Goal: Navigation & Orientation: Find specific page/section

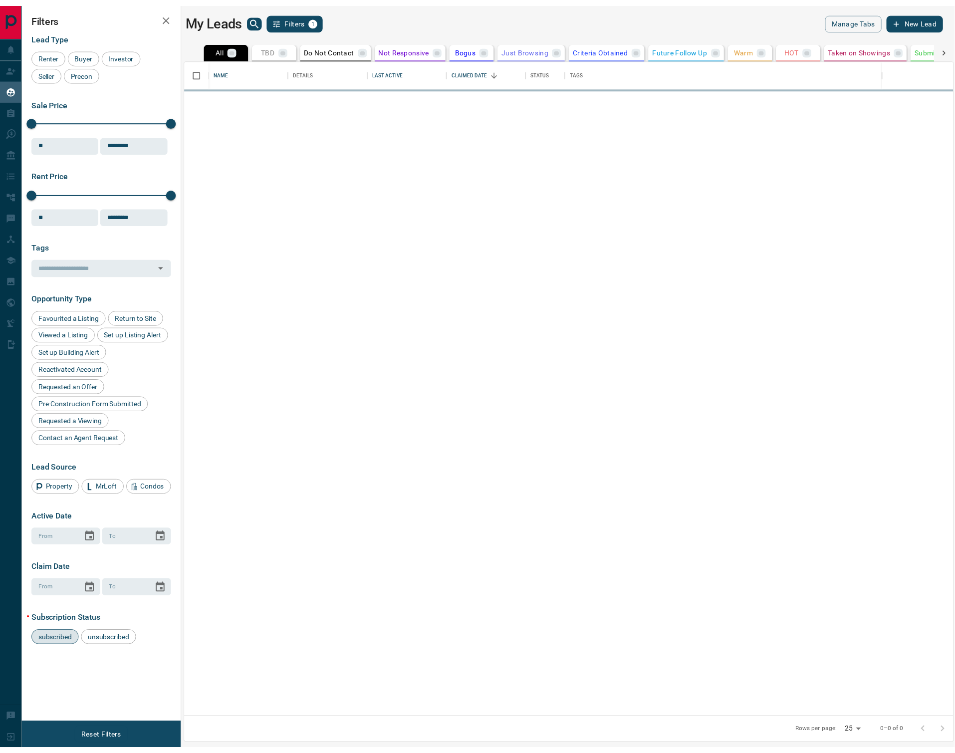
scroll to position [655, 773]
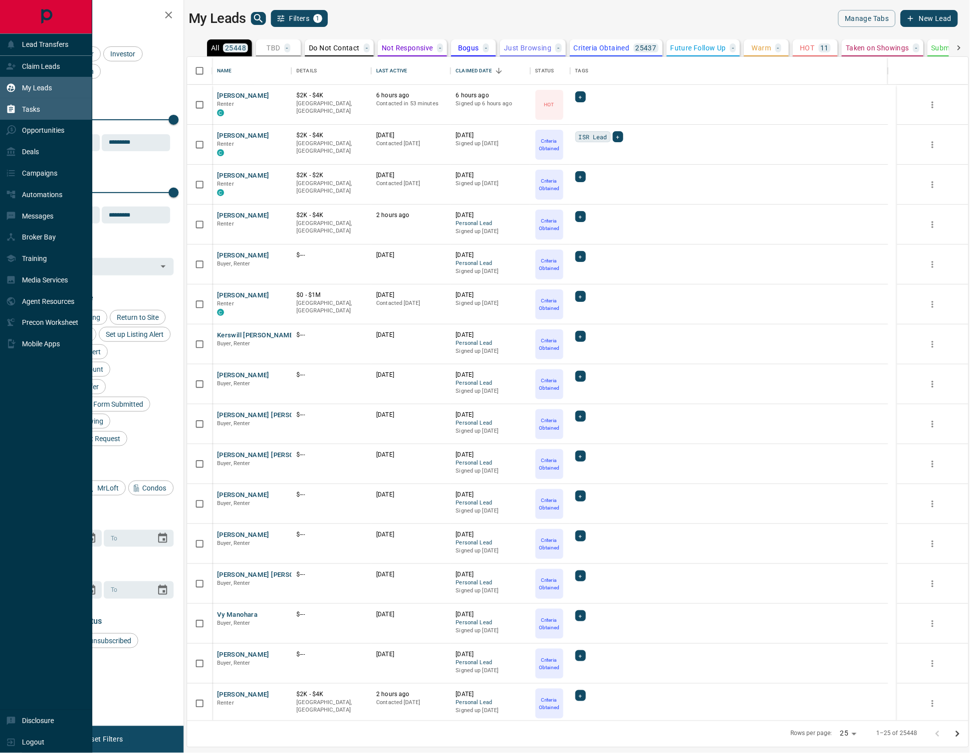
click at [17, 107] on div "Tasks" at bounding box center [23, 109] width 34 height 16
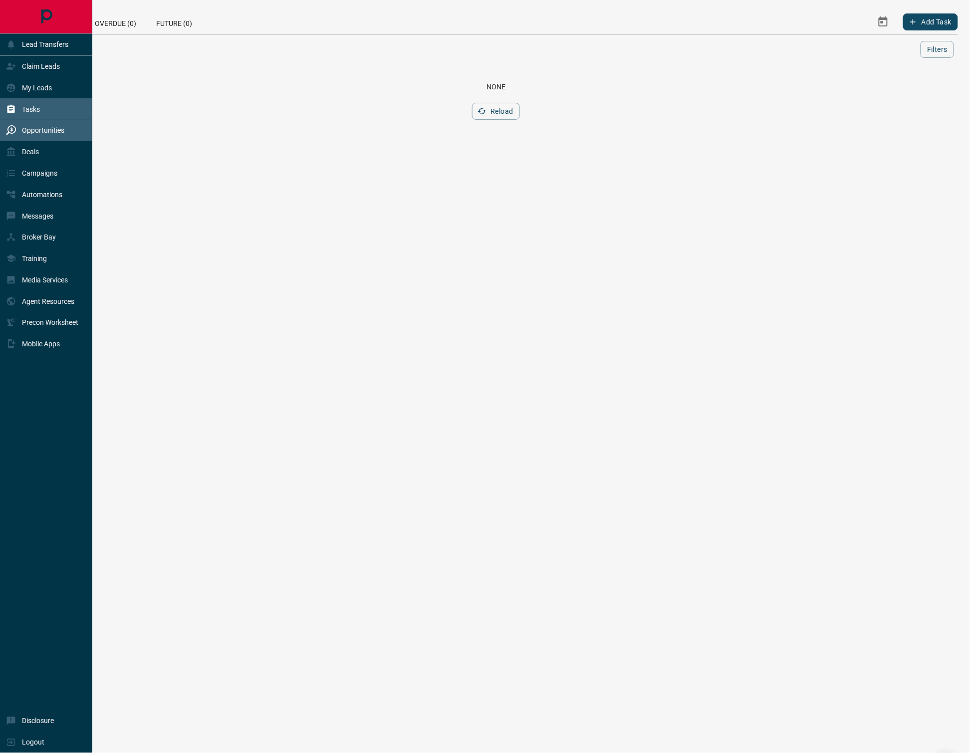
click at [15, 131] on icon at bounding box center [11, 130] width 10 height 10
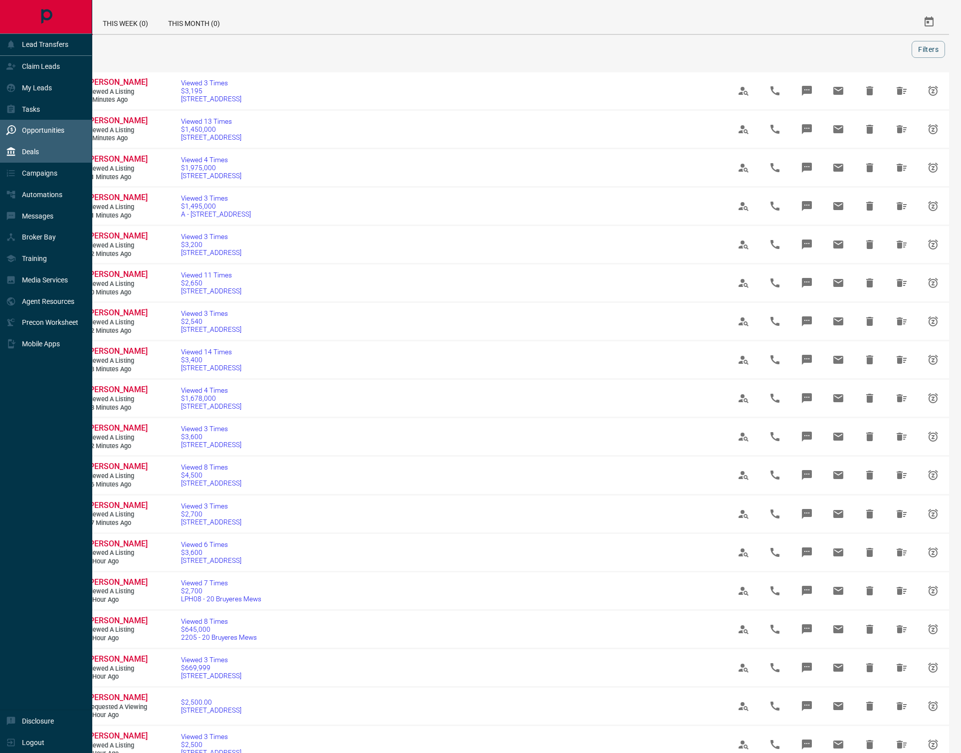
click at [45, 148] on div "Deals" at bounding box center [46, 151] width 92 height 21
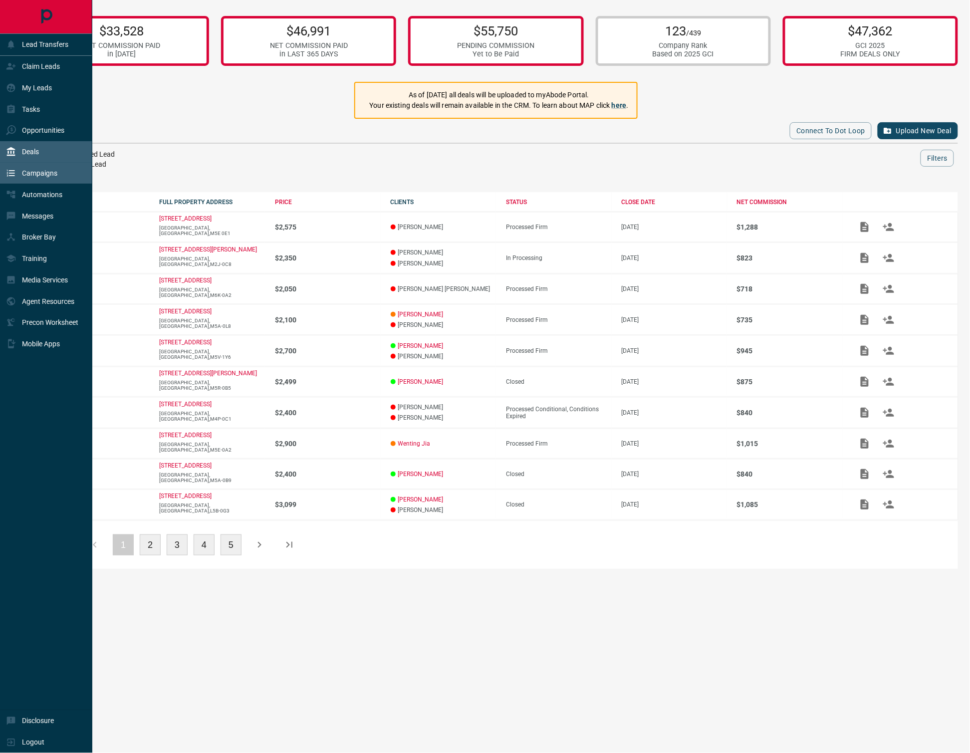
click at [48, 175] on p "Campaigns" at bounding box center [39, 173] width 35 height 8
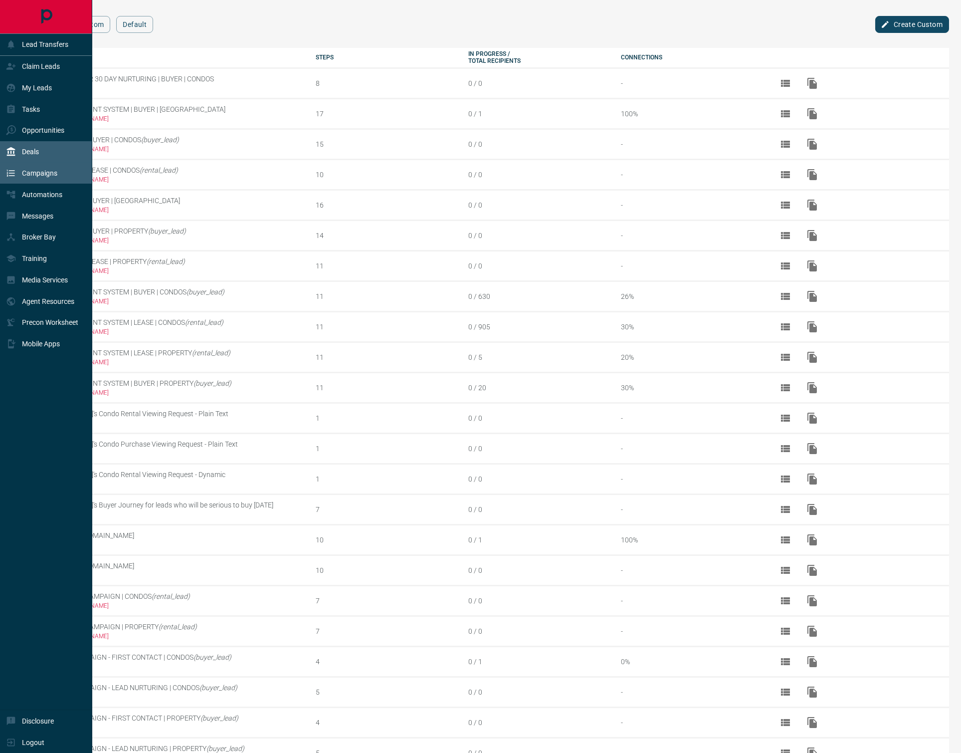
click at [10, 148] on icon at bounding box center [11, 152] width 10 height 10
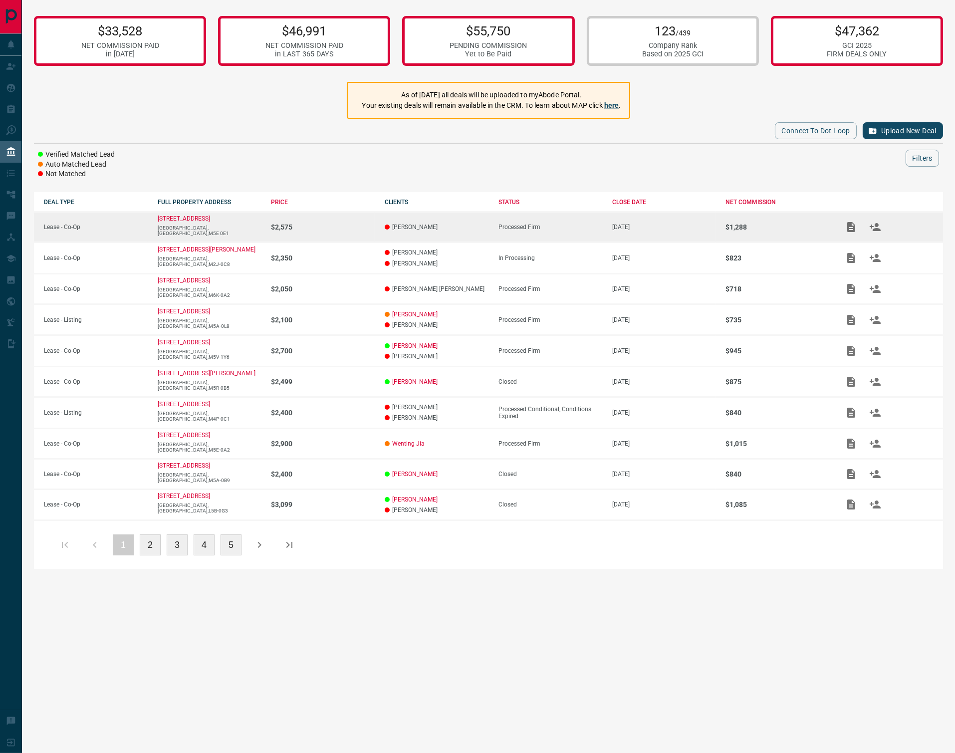
click at [677, 224] on p "[DATE]" at bounding box center [664, 227] width 104 height 7
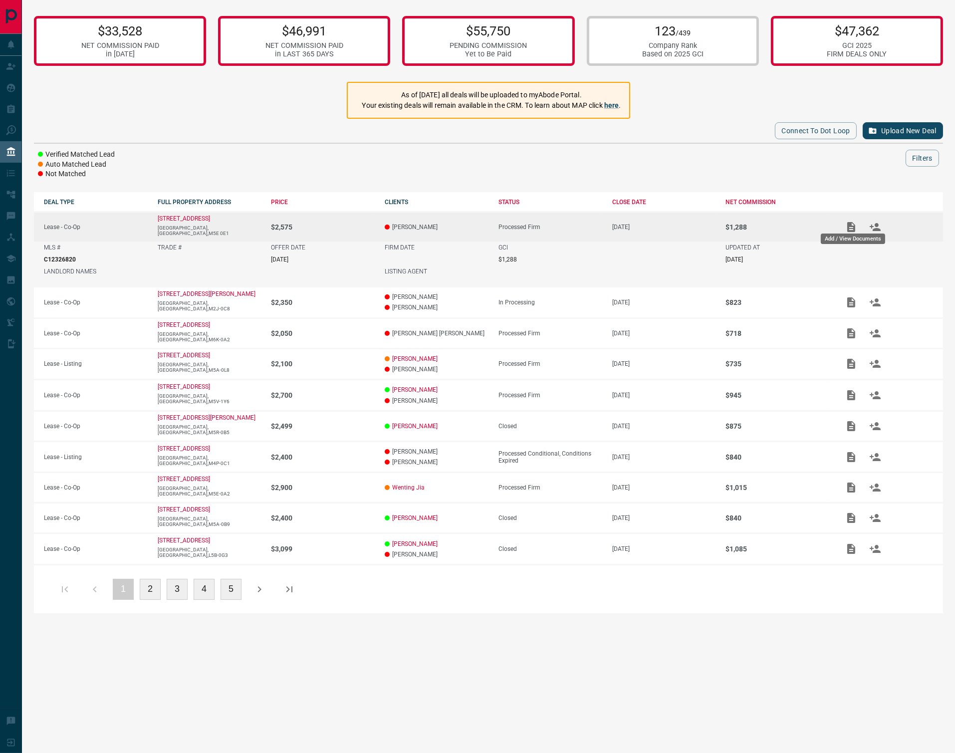
click at [850, 226] on icon "Add / View Documents" at bounding box center [851, 227] width 8 height 10
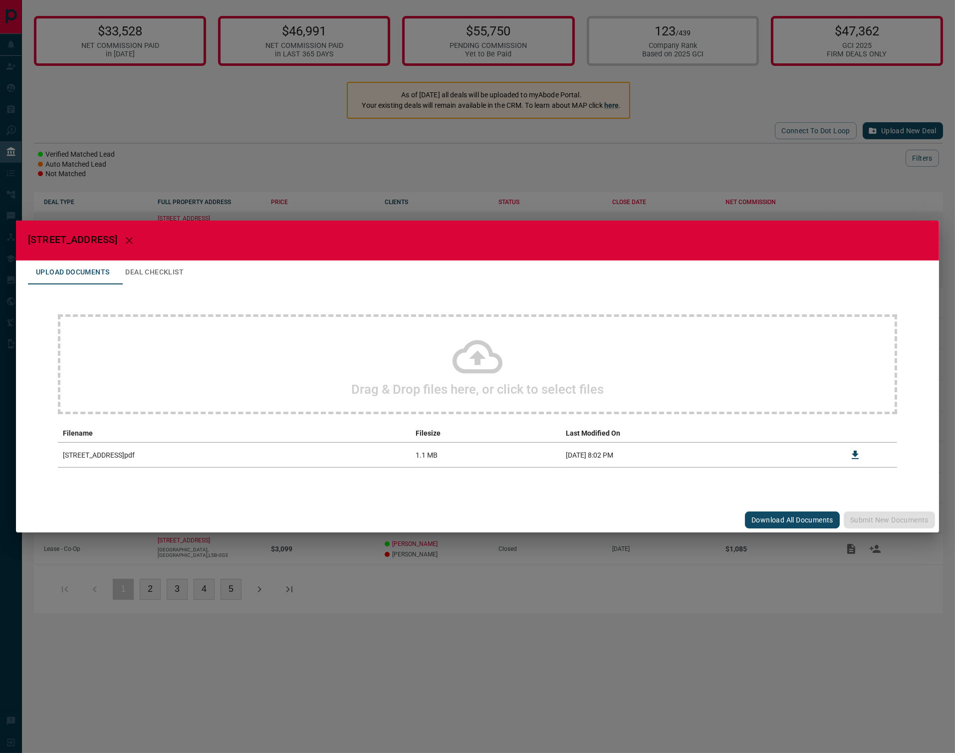
click at [857, 455] on icon "Download" at bounding box center [855, 455] width 12 height 12
click at [875, 180] on div "[STREET_ADDRESS] Upload Documents Deal Checklist Drag & Drop files here, or cli…" at bounding box center [477, 376] width 955 height 753
